Goal: Information Seeking & Learning: Learn about a topic

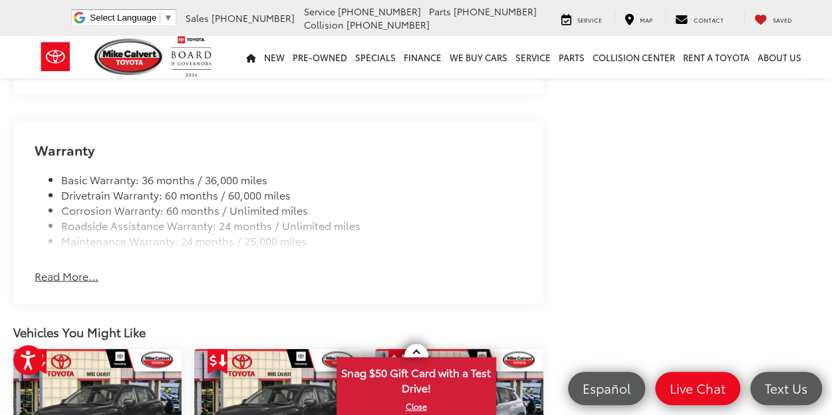
scroll to position [1236, 0]
click at [80, 267] on button "Read More..." at bounding box center [67, 274] width 64 height 15
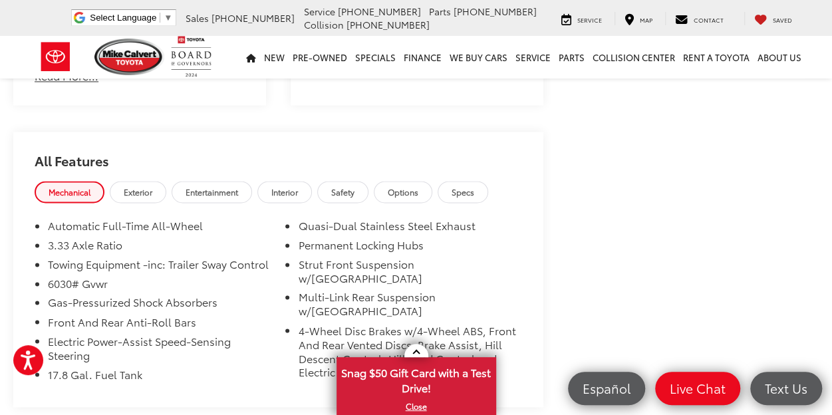
scroll to position [921, 0]
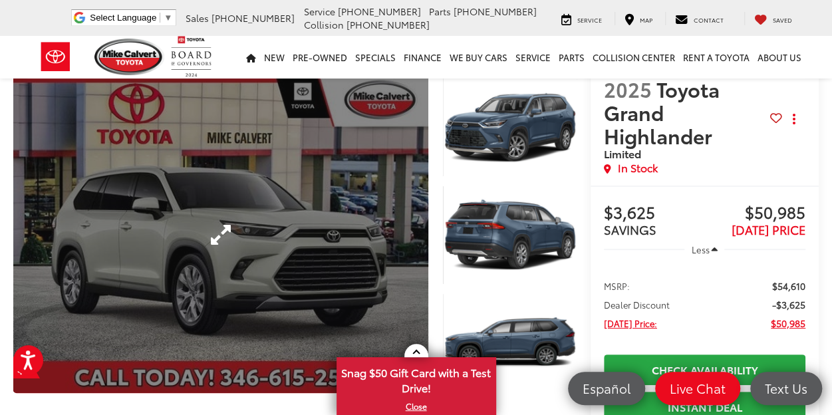
scroll to position [39, 0]
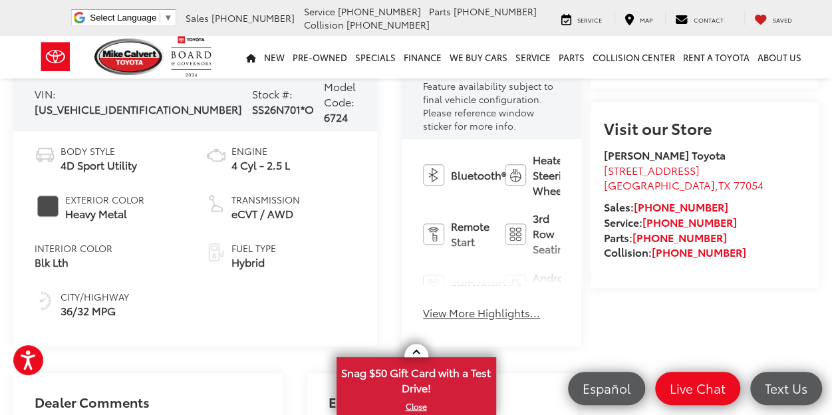
scroll to position [474, 0]
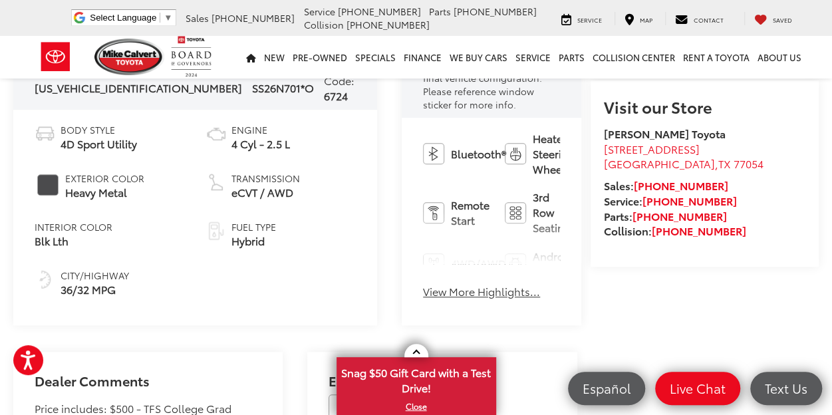
click at [423, 284] on button "View More Highlights..." at bounding box center [481, 291] width 117 height 15
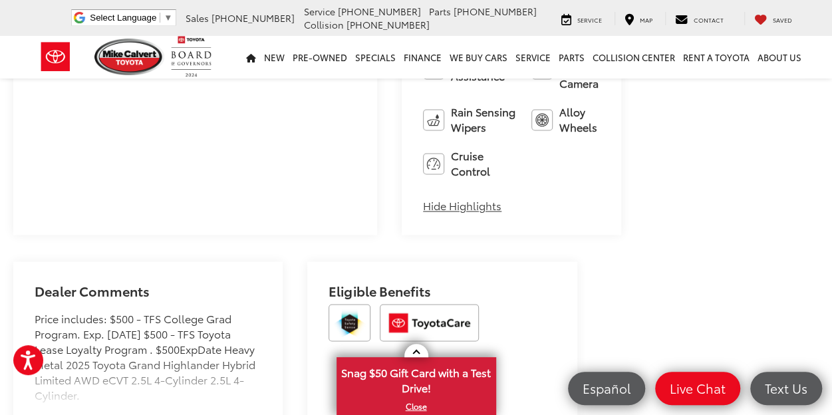
scroll to position [1026, 0]
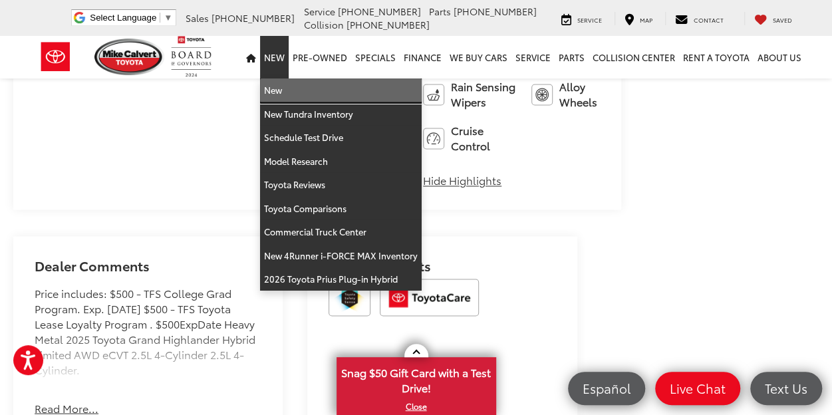
click at [289, 92] on link "New" at bounding box center [341, 90] width 162 height 24
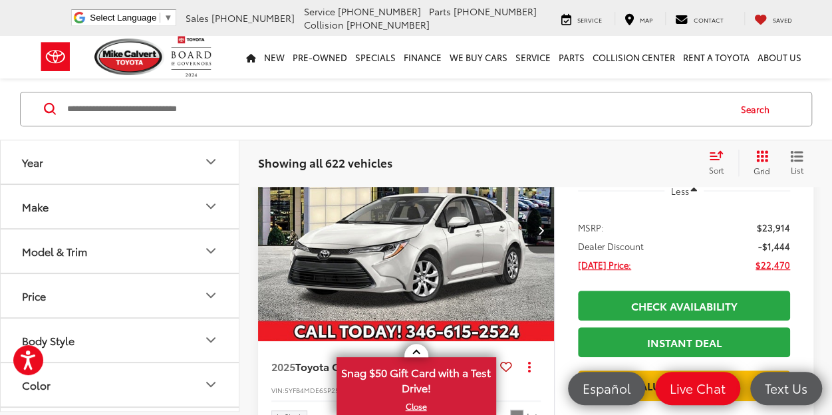
scroll to position [271, 0]
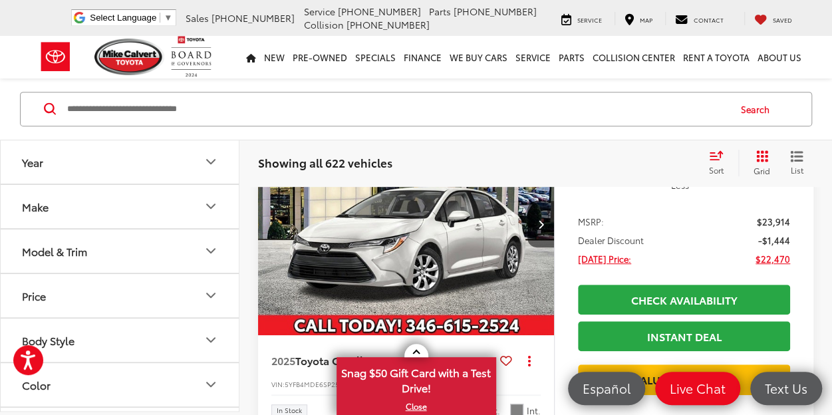
click at [204, 252] on icon "Model & Trim" at bounding box center [211, 251] width 16 height 16
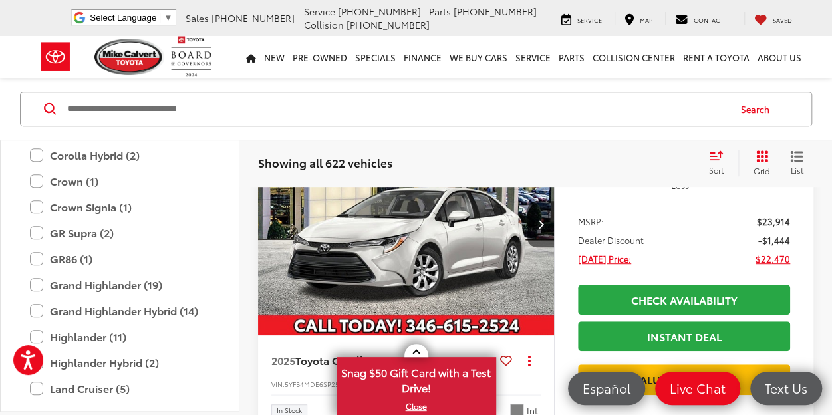
scroll to position [375, 0]
click at [35, 307] on label "Grand Highlander Hybrid (14)" at bounding box center [120, 309] width 180 height 23
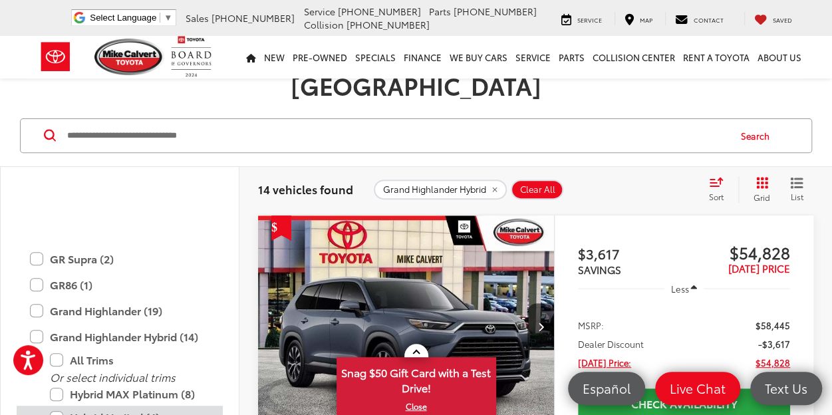
scroll to position [472, 0]
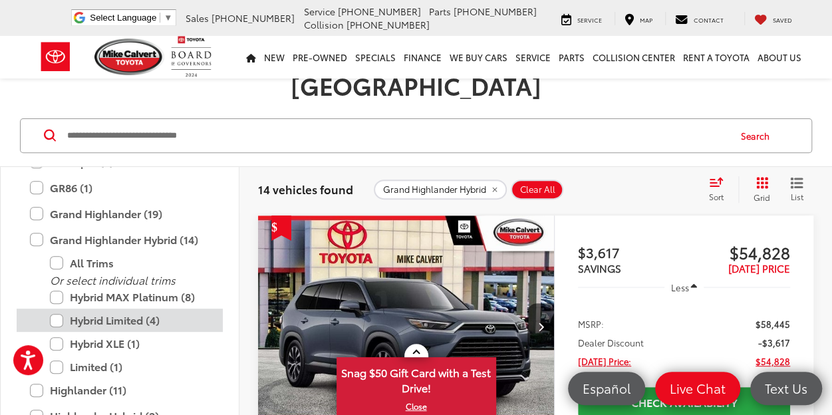
click at [60, 309] on label "Hybrid Limited (4)" at bounding box center [130, 320] width 160 height 23
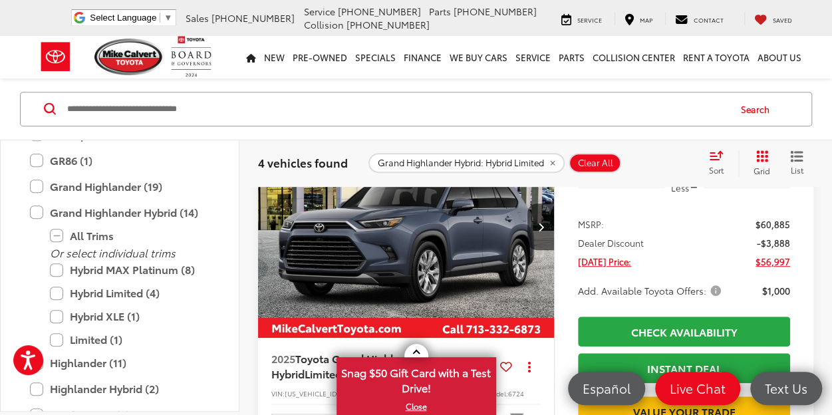
scroll to position [269, 0]
click at [714, 283] on span "Add. Available Toyota Offers:" at bounding box center [651, 289] width 146 height 13
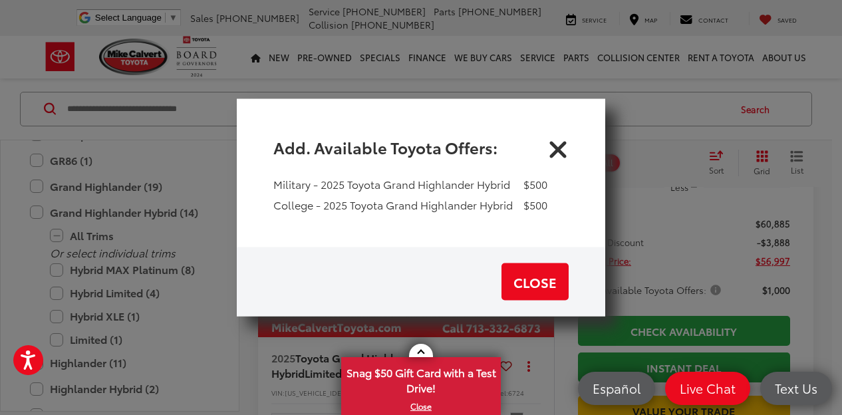
click at [561, 147] on icon "Close" at bounding box center [557, 146] width 21 height 21
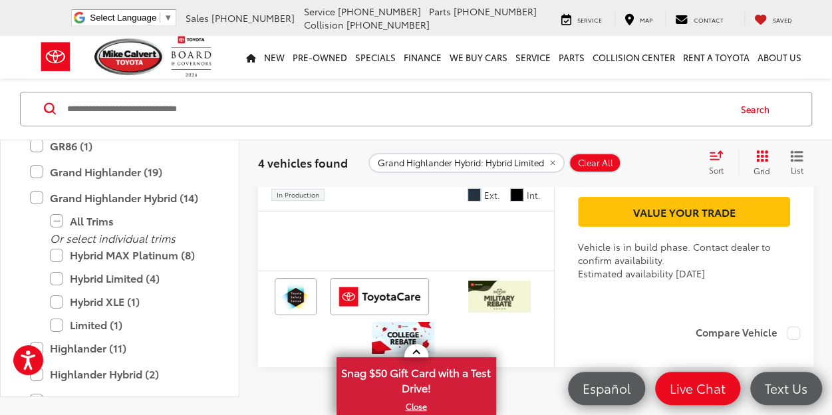
scroll to position [2112, 0]
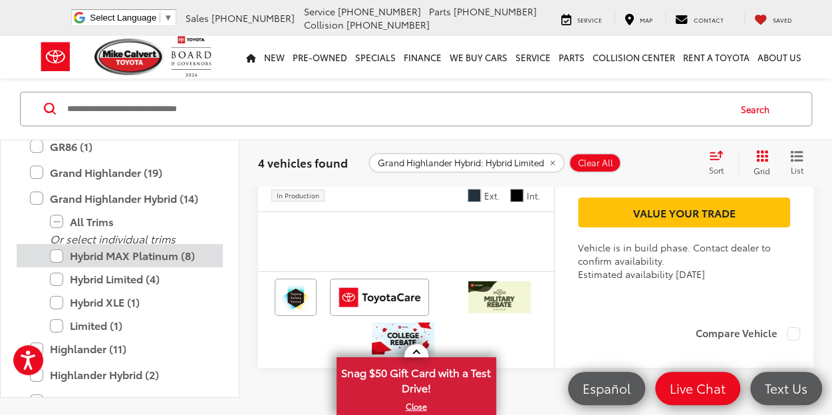
click at [65, 268] on label "Hybrid MAX Platinum (8)" at bounding box center [130, 256] width 160 height 23
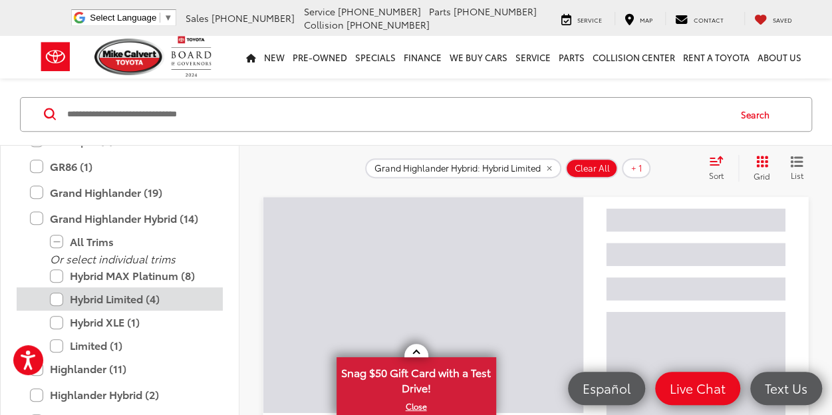
scroll to position [169, 0]
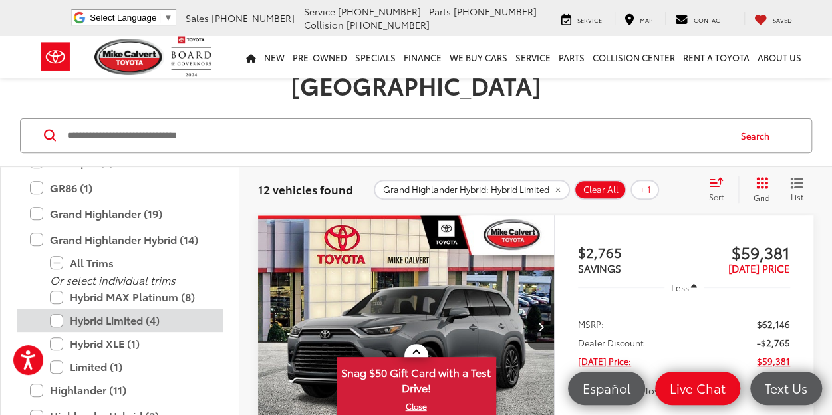
click at [56, 309] on label "Hybrid Limited (4)" at bounding box center [130, 320] width 160 height 23
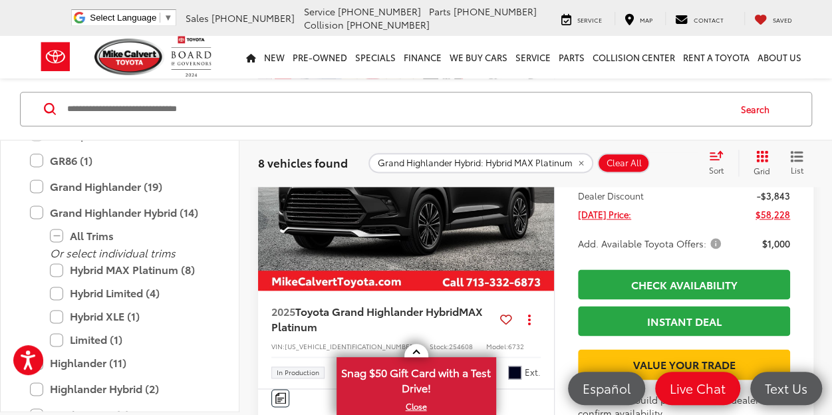
scroll to position [782, 0]
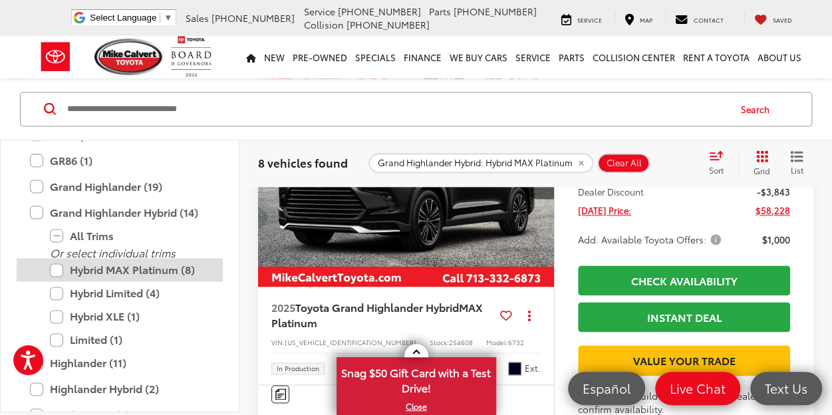
click at [55, 265] on label "Hybrid MAX Platinum (8)" at bounding box center [130, 270] width 160 height 23
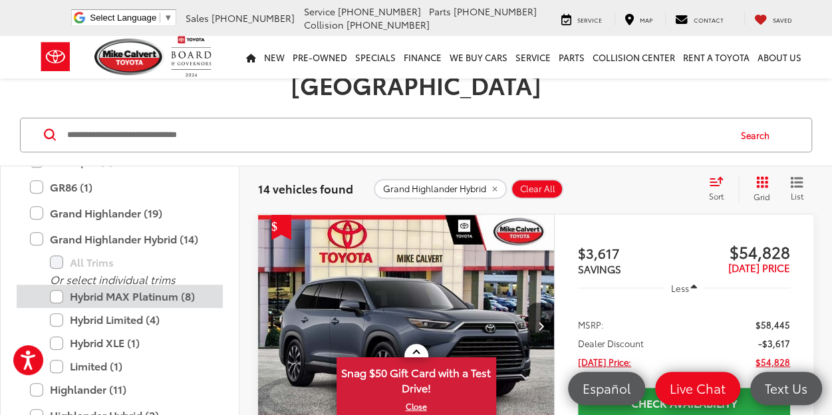
scroll to position [169, 0]
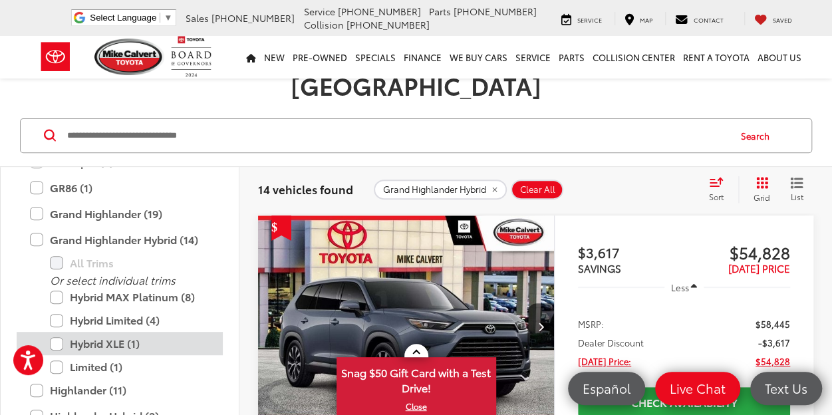
click at [60, 332] on label "Hybrid XLE (1)" at bounding box center [130, 343] width 160 height 23
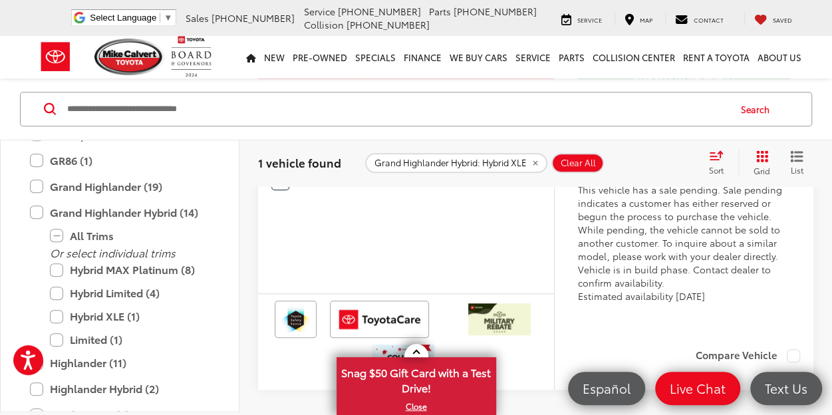
scroll to position [527, 0]
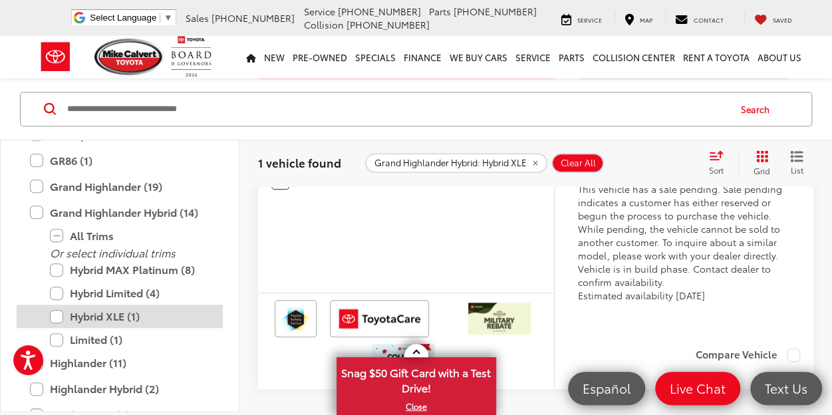
click at [59, 315] on label "Hybrid XLE (1)" at bounding box center [130, 316] width 160 height 23
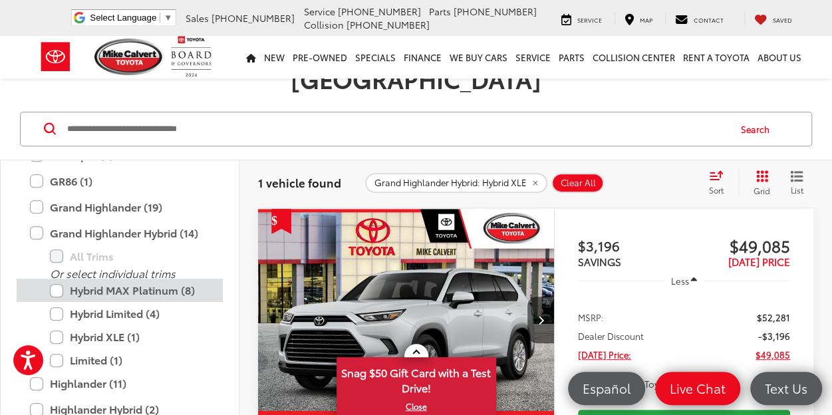
scroll to position [169, 0]
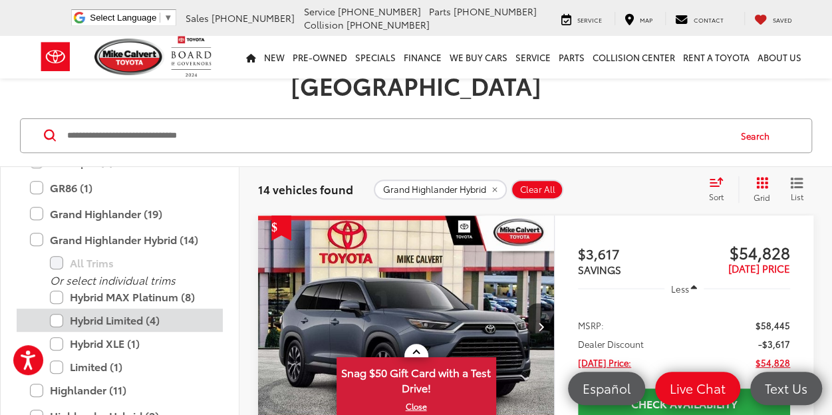
click at [59, 309] on label "Hybrid Limited (4)" at bounding box center [130, 320] width 160 height 23
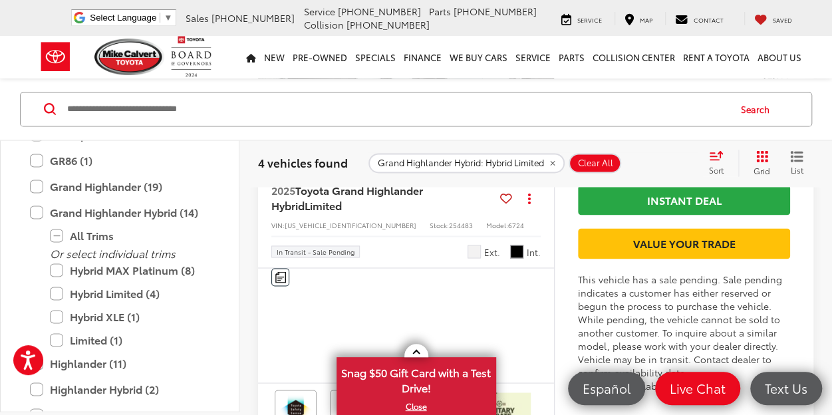
scroll to position [929, 0]
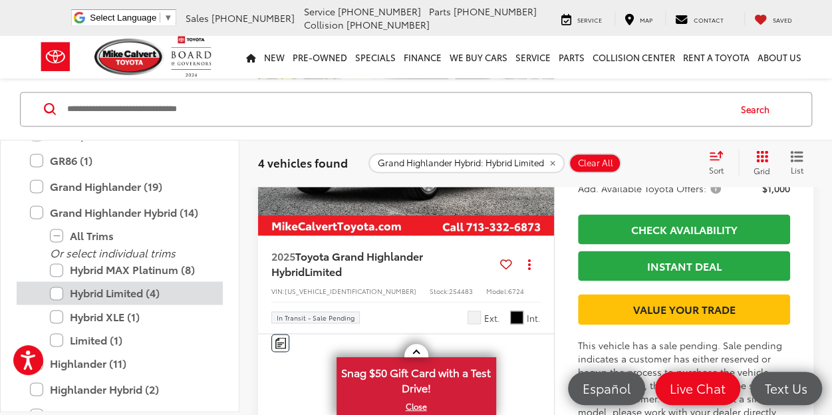
click at [57, 293] on label "Hybrid Limited (4)" at bounding box center [130, 293] width 160 height 23
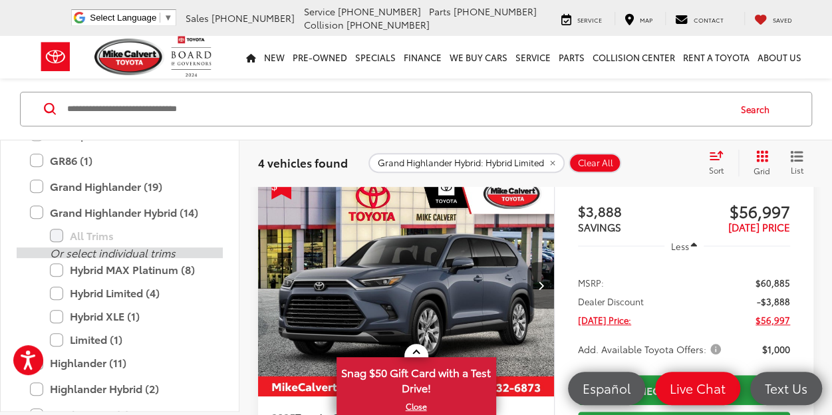
scroll to position [178, 0]
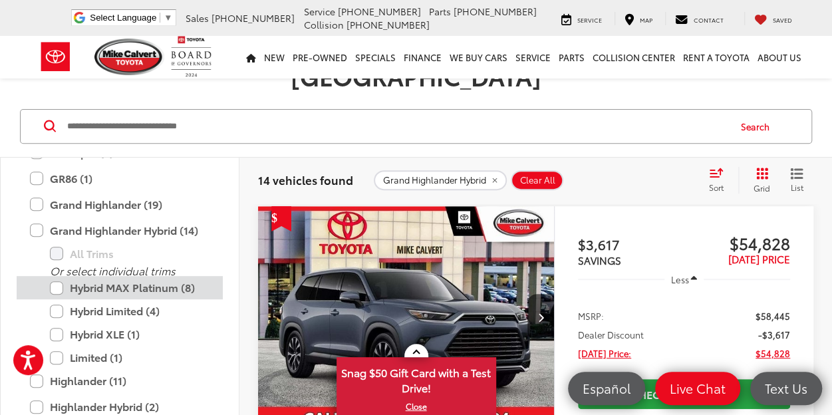
click at [55, 276] on label "Hybrid MAX Platinum (8)" at bounding box center [130, 287] width 160 height 23
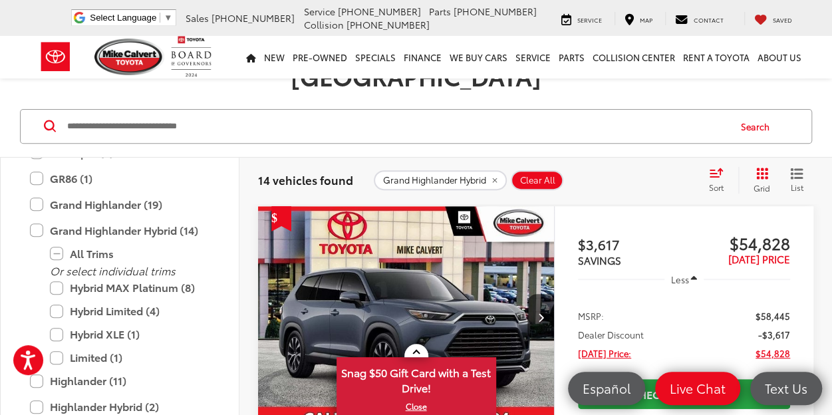
scroll to position [169, 0]
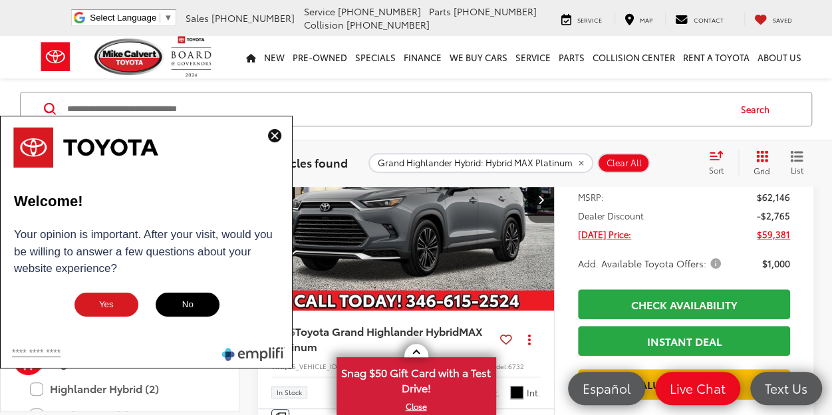
scroll to position [306, 0]
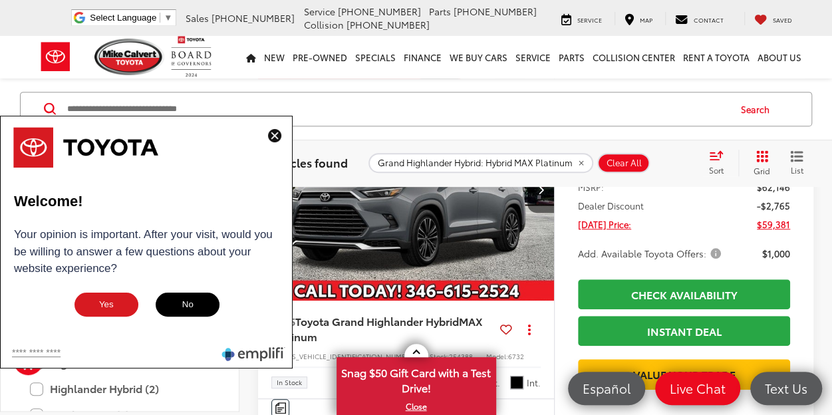
click at [271, 134] on img at bounding box center [274, 135] width 13 height 13
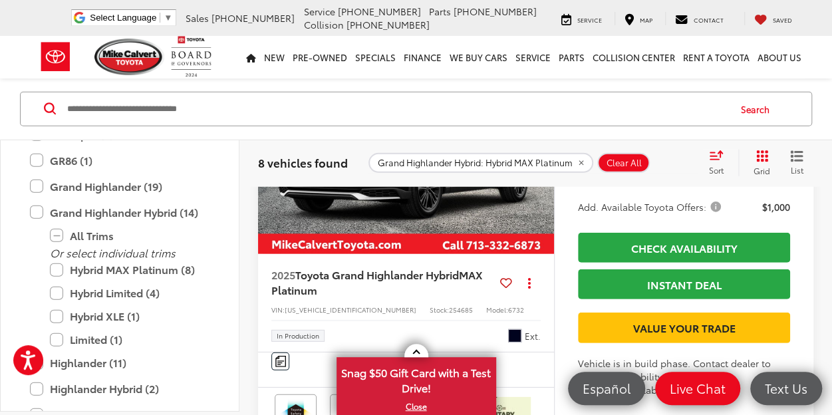
scroll to position [1770, 0]
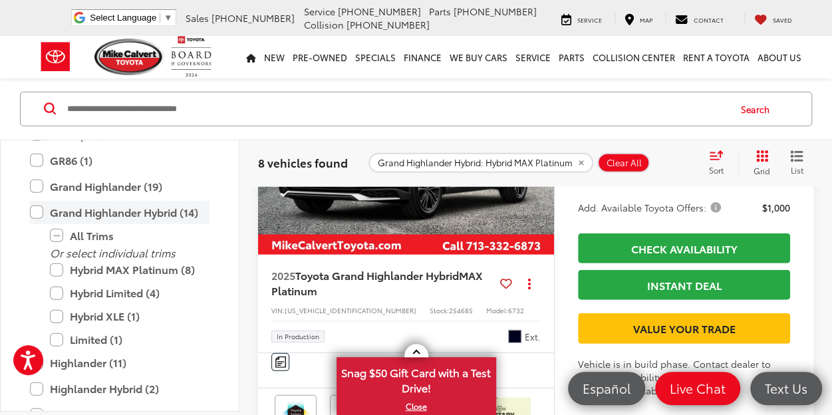
click at [39, 214] on label "Grand Highlander Hybrid (14)" at bounding box center [120, 212] width 180 height 23
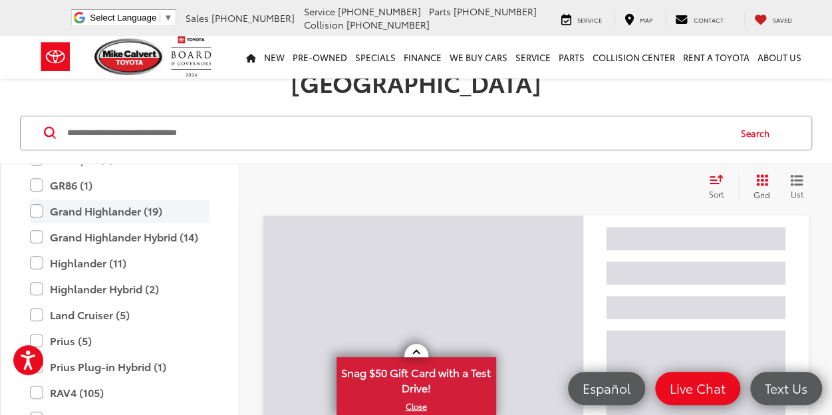
scroll to position [169, 0]
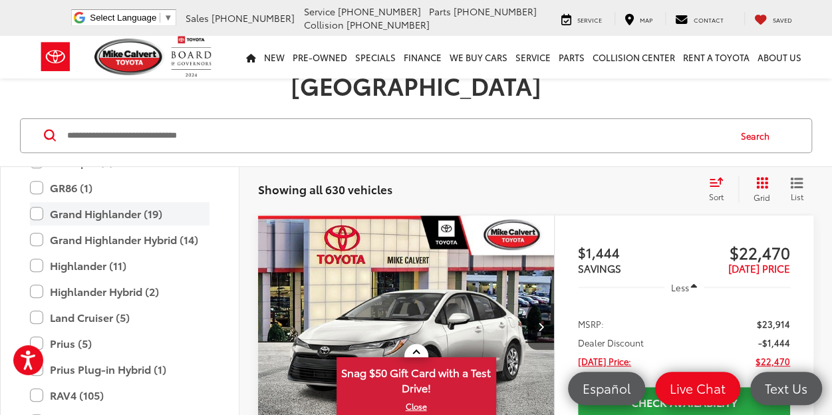
click at [43, 202] on label "Grand Highlander (19)" at bounding box center [120, 213] width 180 height 23
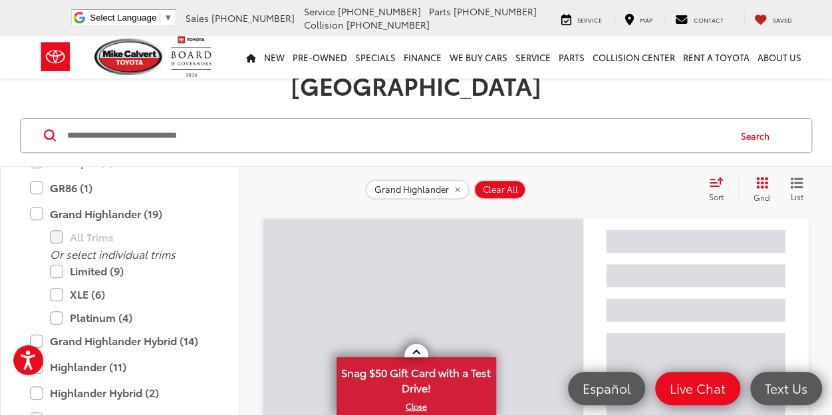
click at [56, 259] on label "Limited (9)" at bounding box center [130, 270] width 160 height 23
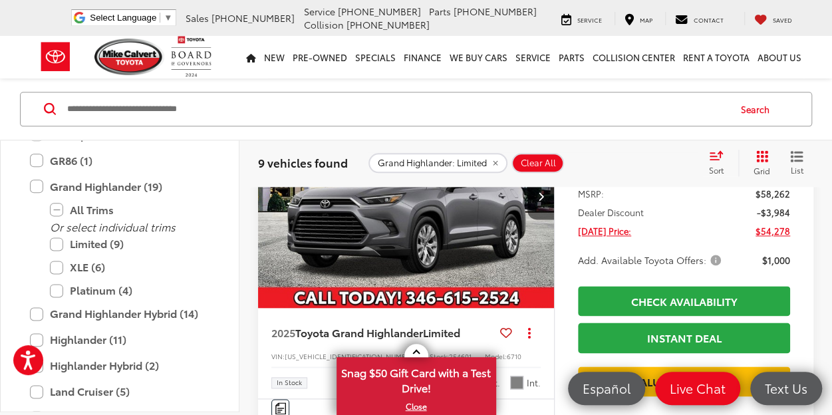
scroll to position [747, 0]
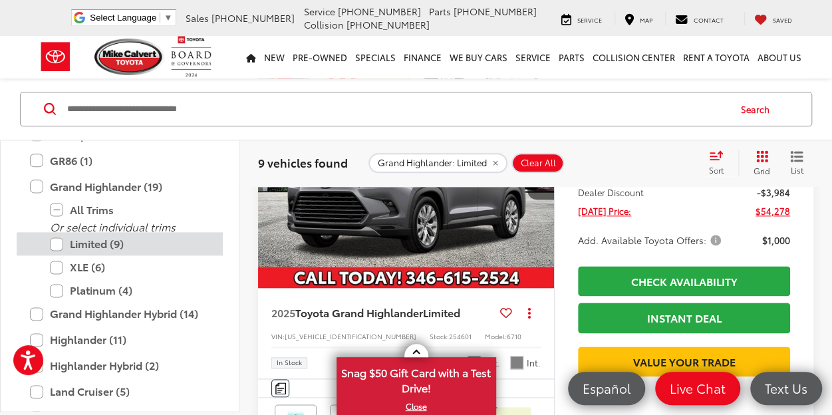
click at [56, 239] on label "Limited (9)" at bounding box center [130, 244] width 160 height 23
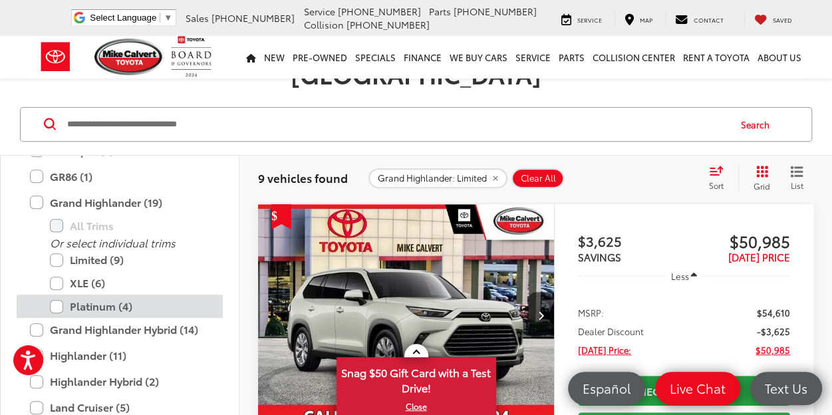
scroll to position [169, 0]
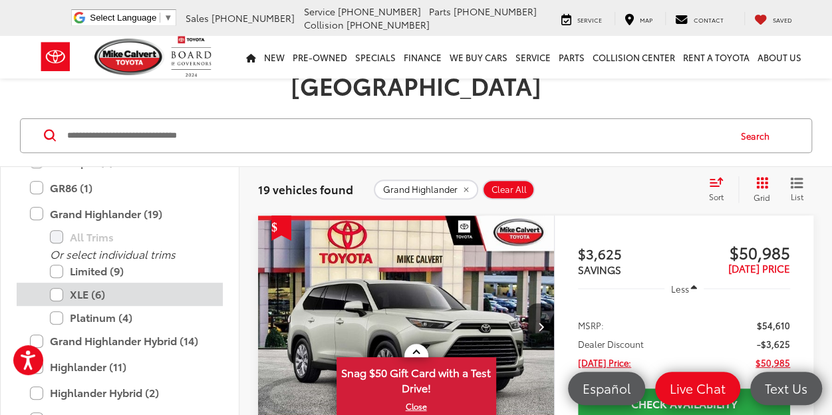
click at [65, 283] on label "XLE (6)" at bounding box center [130, 294] width 160 height 23
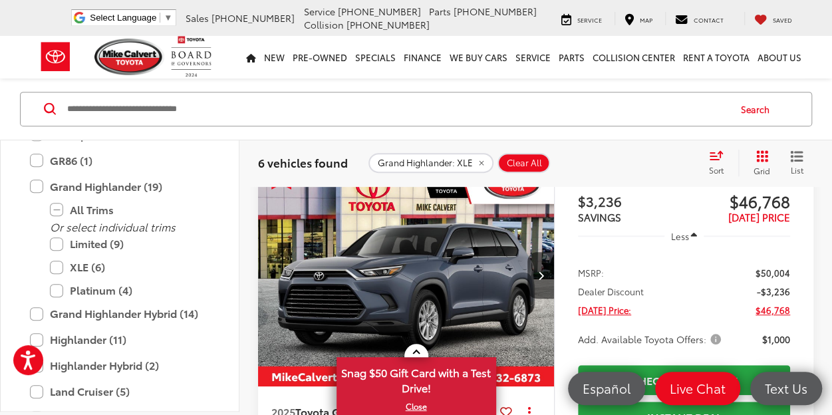
scroll to position [235, 0]
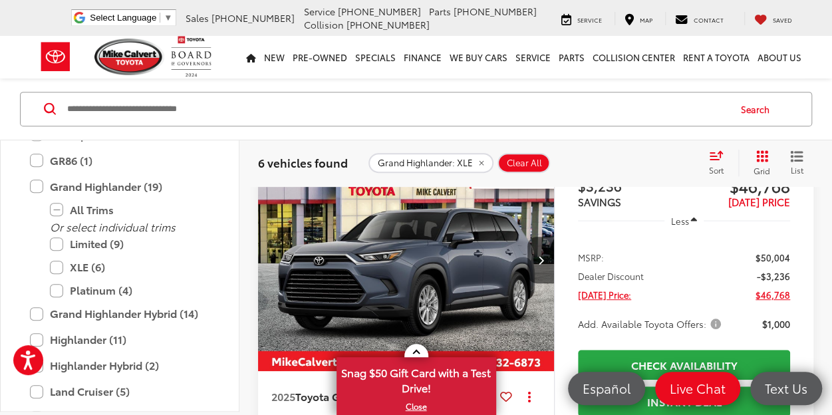
click at [420, 259] on img "2025 Toyota Grand Highlander XLE 0" at bounding box center [406, 261] width 298 height 224
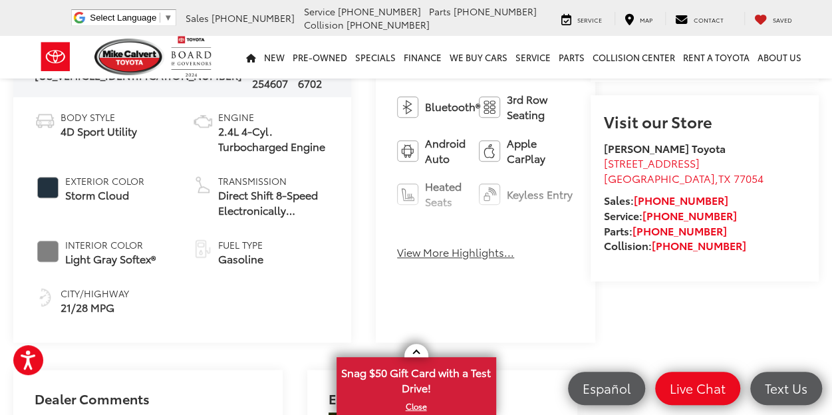
scroll to position [482, 0]
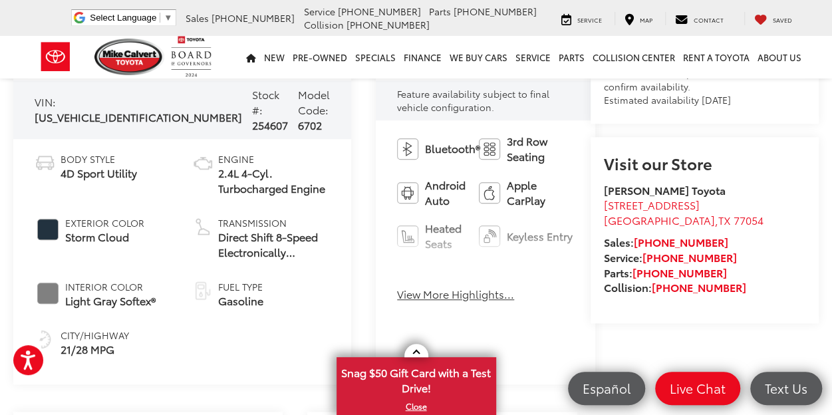
click at [397, 293] on button "View More Highlights..." at bounding box center [455, 294] width 117 height 15
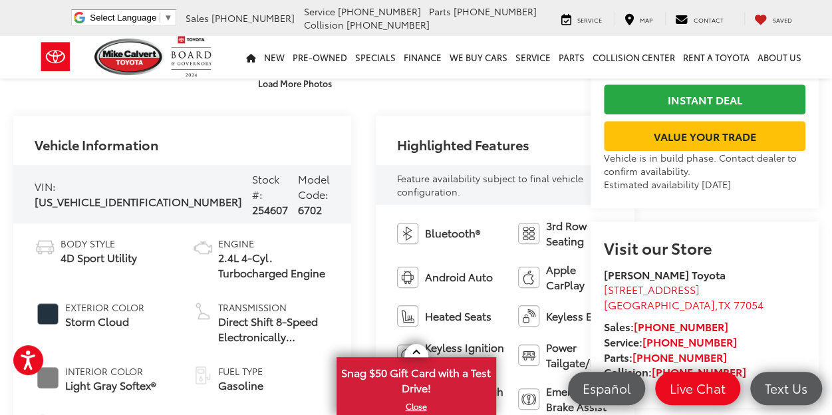
scroll to position [394, 0]
